Goal: Communication & Community: Answer question/provide support

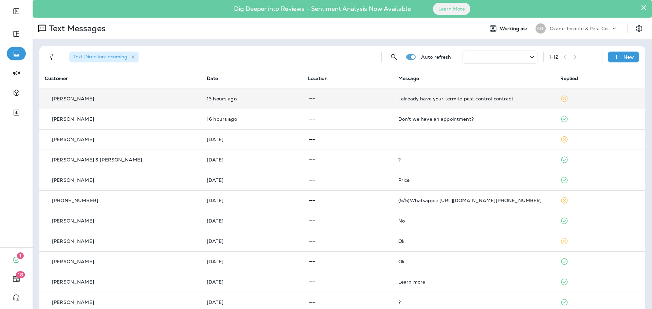
click at [433, 99] on div "I already have your termite pest control contract" at bounding box center [473, 98] width 151 height 5
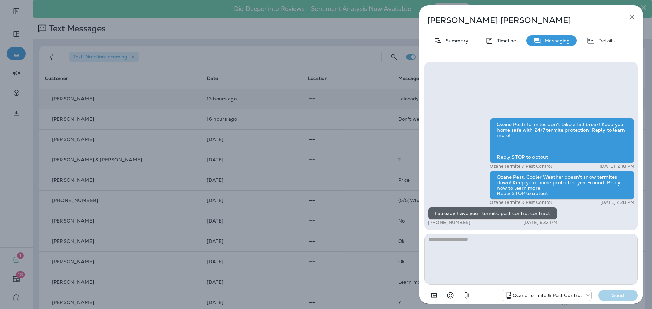
click at [544, 40] on p "Messaging" at bounding box center [555, 40] width 29 height 5
drag, startPoint x: 467, startPoint y: 222, endPoint x: 434, endPoint y: 223, distance: 33.3
click at [434, 223] on div "+1 (862) 201-9541 [DATE] 6:32 PM" at bounding box center [492, 222] width 129 height 5
copy p "[PHONE_NUMBER]"
click at [468, 250] on textarea at bounding box center [530, 259] width 213 height 51
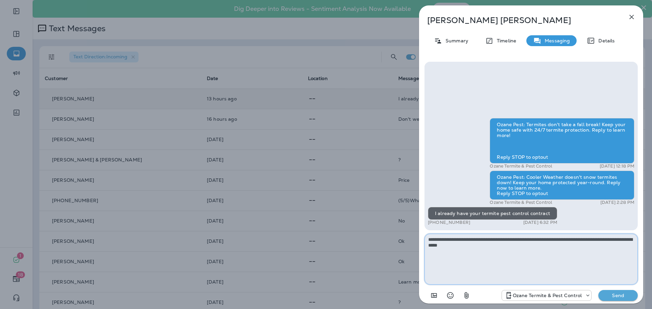
click at [442, 246] on textarea "**********" at bounding box center [530, 259] width 213 height 51
type textarea "**********"
click at [617, 295] on p "Send" at bounding box center [618, 296] width 29 height 6
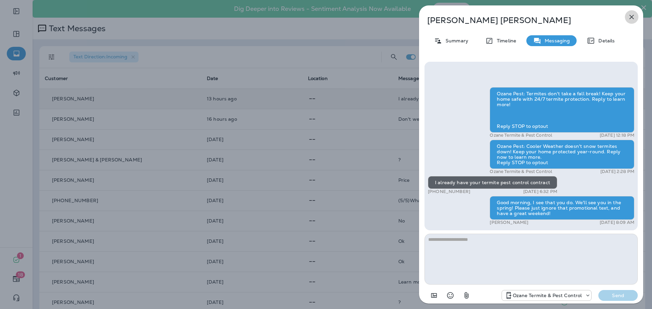
click at [629, 18] on icon "button" at bounding box center [632, 17] width 8 height 8
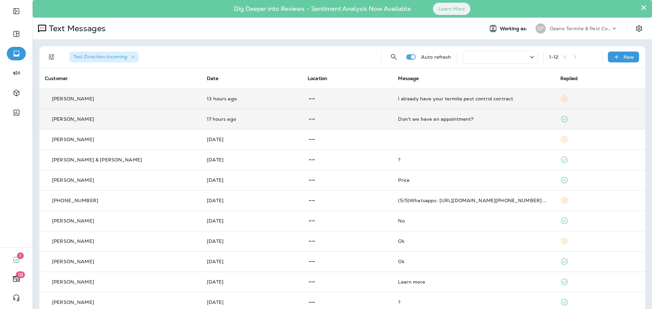
click at [446, 121] on div "Don't we have an appointment?" at bounding box center [473, 118] width 151 height 5
